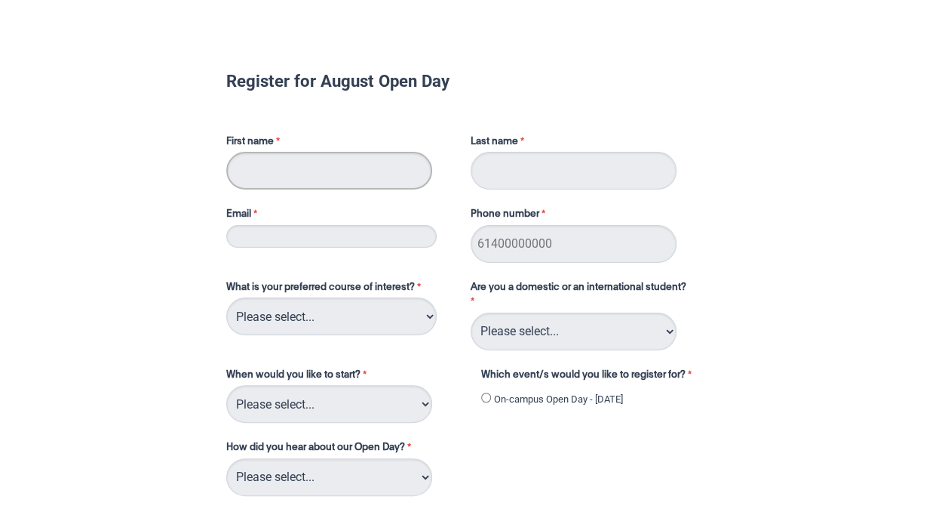
click at [345, 176] on input "First name" at bounding box center [329, 171] width 206 height 38
type input "[PERSON_NAME]"
type input "[EMAIL_ADDRESS][DOMAIN_NAME]"
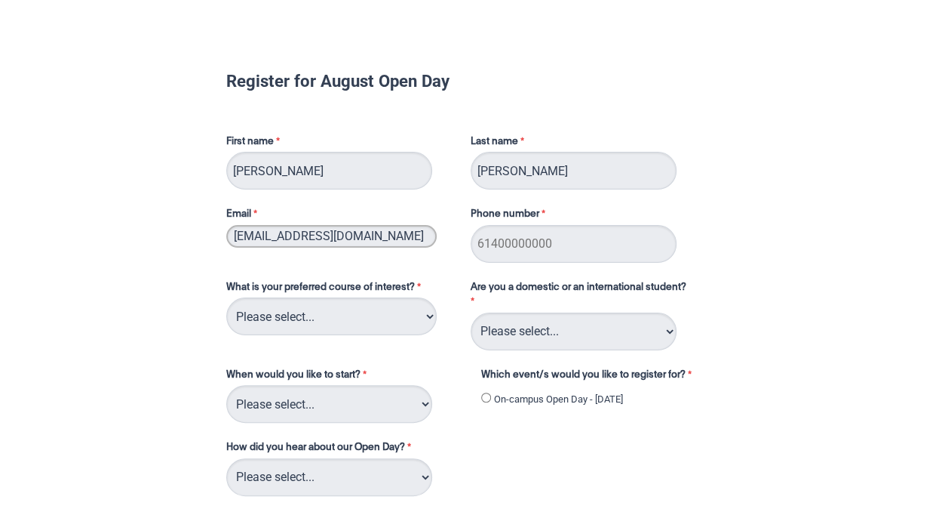
type input "0433695553"
click at [354, 314] on select "Please select... 2D Animation Acting Audio Engineering Circus Arts Comedy Digit…" at bounding box center [331, 316] width 211 height 38
select select "tfa_110"
click at [226, 297] on select "Please select... 2D Animation Acting Audio Engineering Circus Arts Comedy Digit…" at bounding box center [331, 316] width 211 height 38
click at [572, 334] on select "Please select... Domestic Student International Student" at bounding box center [574, 331] width 206 height 38
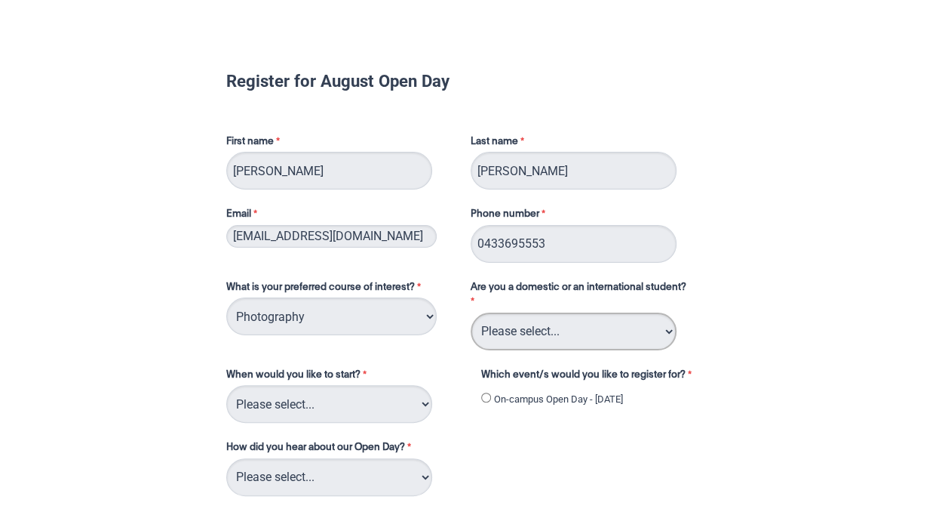
select select "tfa_126"
click at [471, 312] on select "Please select... Domestic Student International Student" at bounding box center [574, 331] width 206 height 38
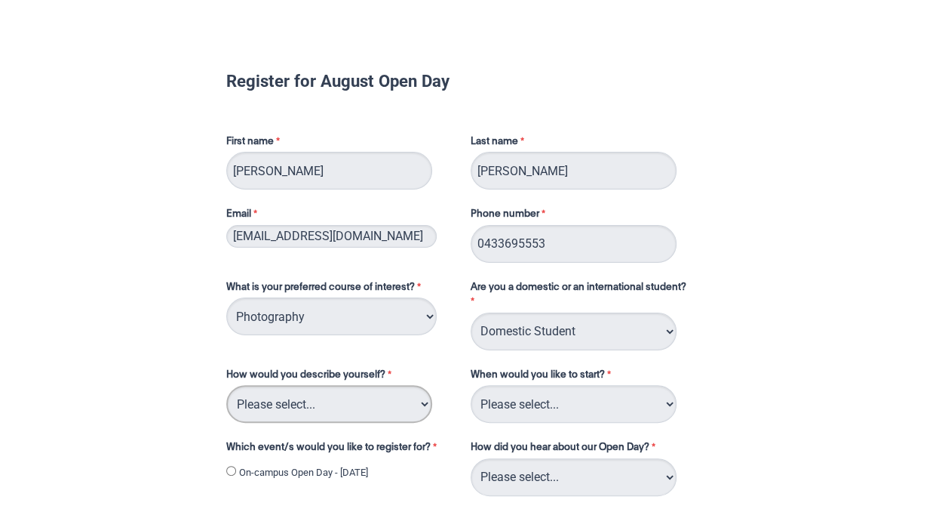
click at [365, 404] on select "Please select... I've completed Year 12 I'm looking for a career change I'm alr…" at bounding box center [329, 404] width 206 height 38
select select "tfa_75"
click at [226, 385] on select "Please select... I've completed Year 12 I'm looking for a career change I'm alr…" at bounding box center [329, 404] width 206 height 38
click at [550, 410] on select "Please select... Trimester 3 2025, starting [DATE] Trimester 1 2026, starting […" at bounding box center [574, 404] width 206 height 38
select select "tfa_234"
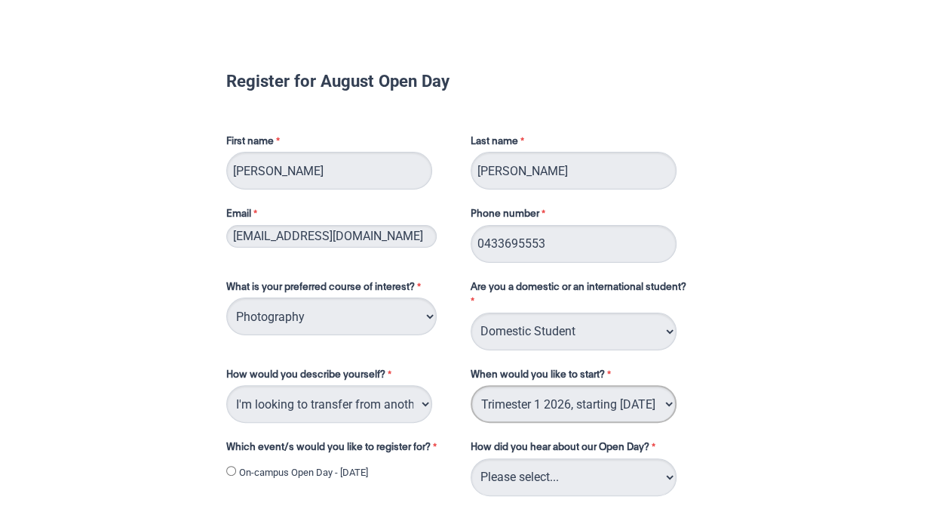
click at [471, 385] on select "Please select... Trimester 3 2025, starting [DATE] Trimester 1 2026, starting […" at bounding box center [574, 404] width 206 height 38
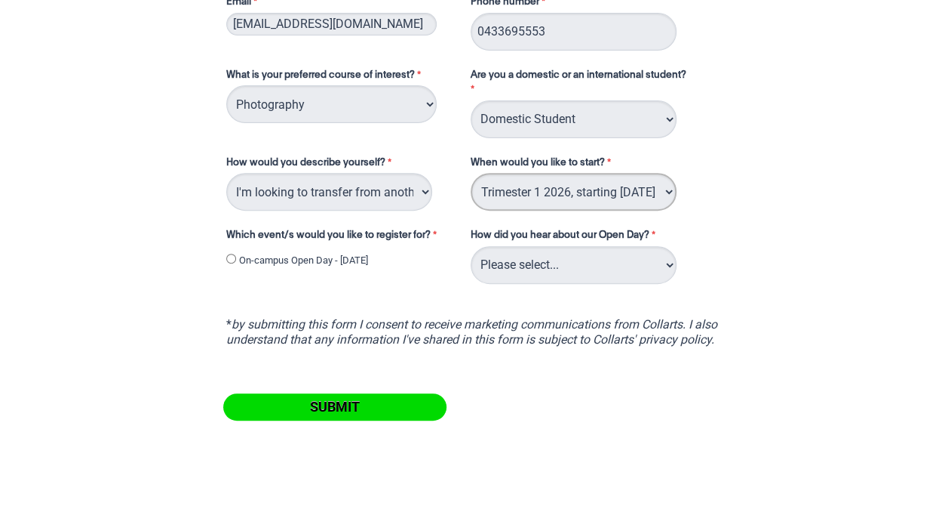
scroll to position [213, 0]
click at [354, 260] on label "On-campus Open Day - [DATE]" at bounding box center [303, 259] width 129 height 15
click at [236, 260] on input "On-campus Open Day - [DATE]" at bounding box center [231, 258] width 10 height 10
radio input "true"
click at [503, 263] on select "Please select... Career Advisor Career Expo Collarts Newsletter/Email Collarts …" at bounding box center [574, 264] width 206 height 38
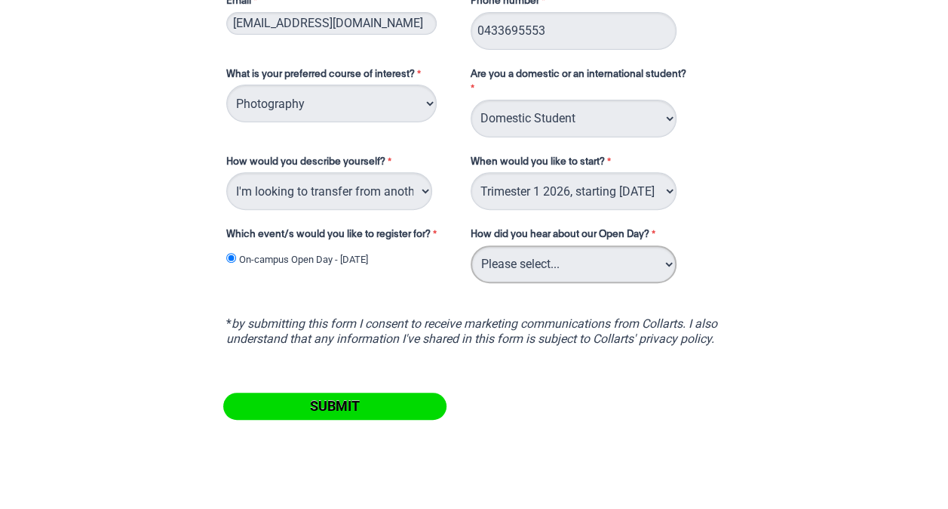
select select "tfa_139"
click at [471, 245] on select "Please select... Career Advisor Career Expo Collarts Newsletter/Email Collarts …" at bounding box center [574, 264] width 206 height 38
click at [300, 409] on input "Submit" at bounding box center [334, 405] width 223 height 27
